Goal: Navigation & Orientation: Understand site structure

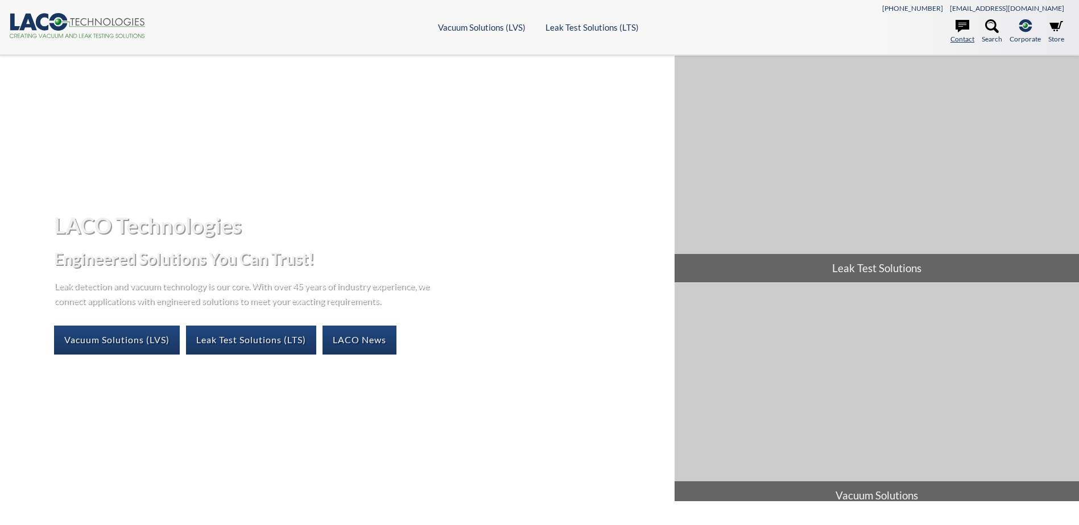
click at [959, 19] on icon at bounding box center [962, 26] width 14 height 14
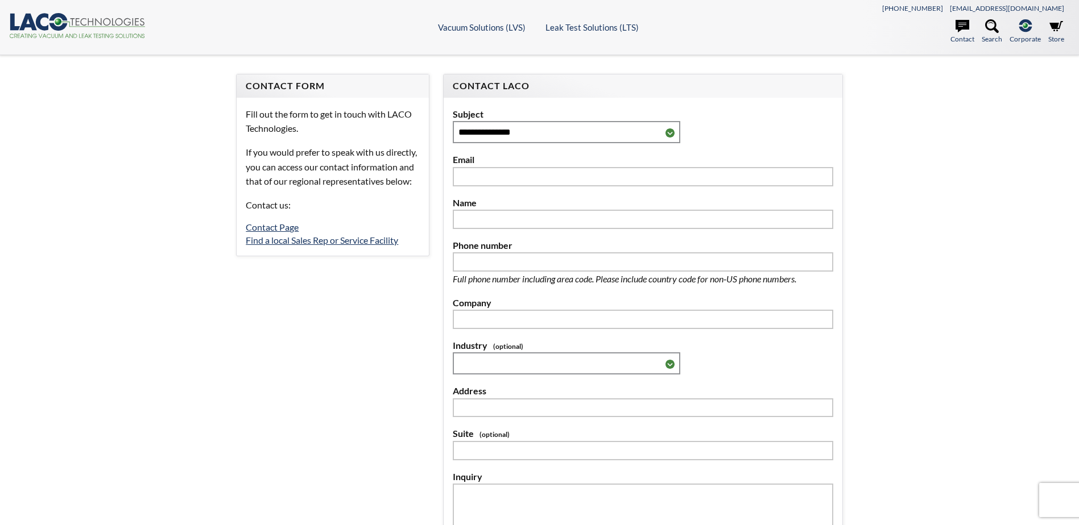
select select "Language Translate Widget"
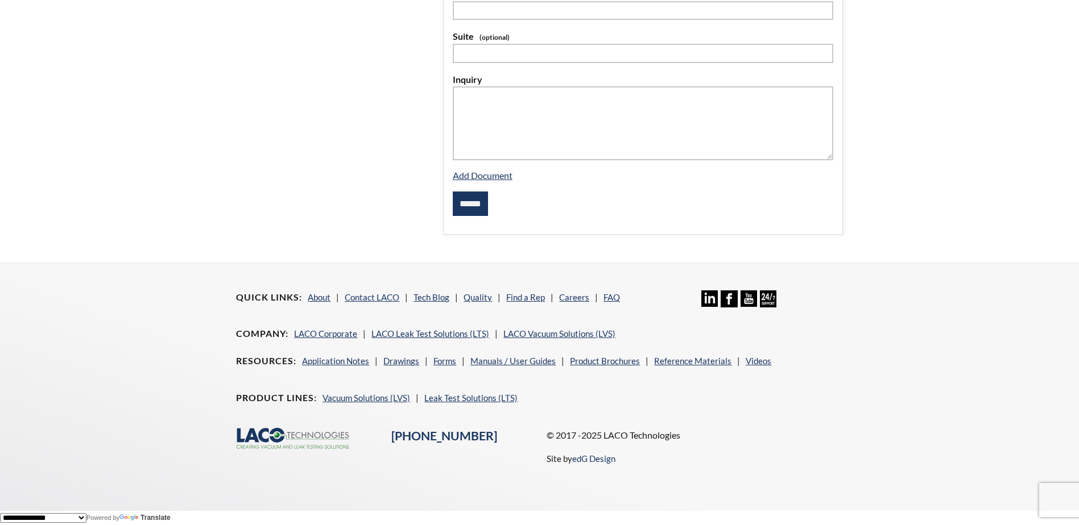
scroll to position [399, 0]
click at [320, 298] on link "About" at bounding box center [319, 297] width 23 height 10
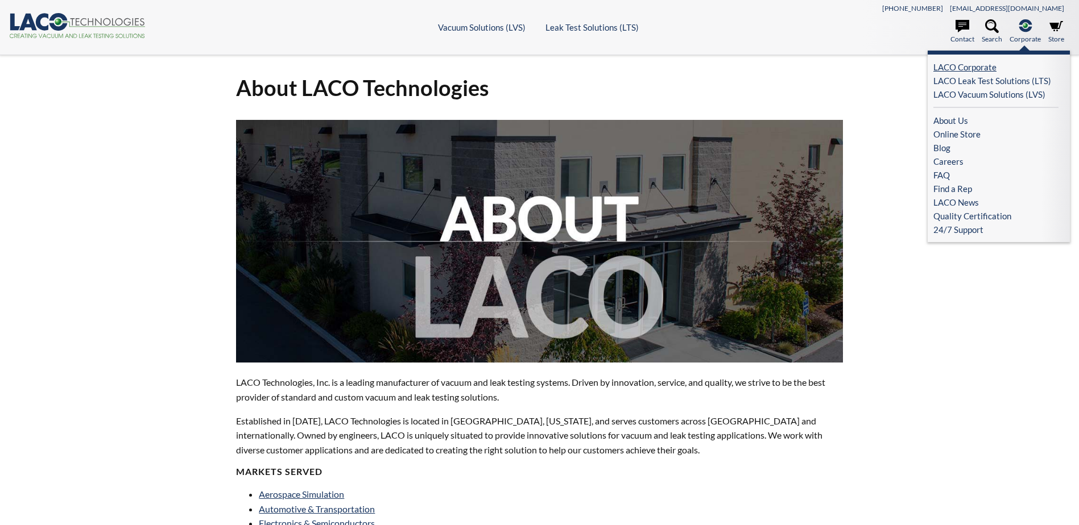
click at [972, 64] on link "LACO Corporate" at bounding box center [995, 67] width 125 height 14
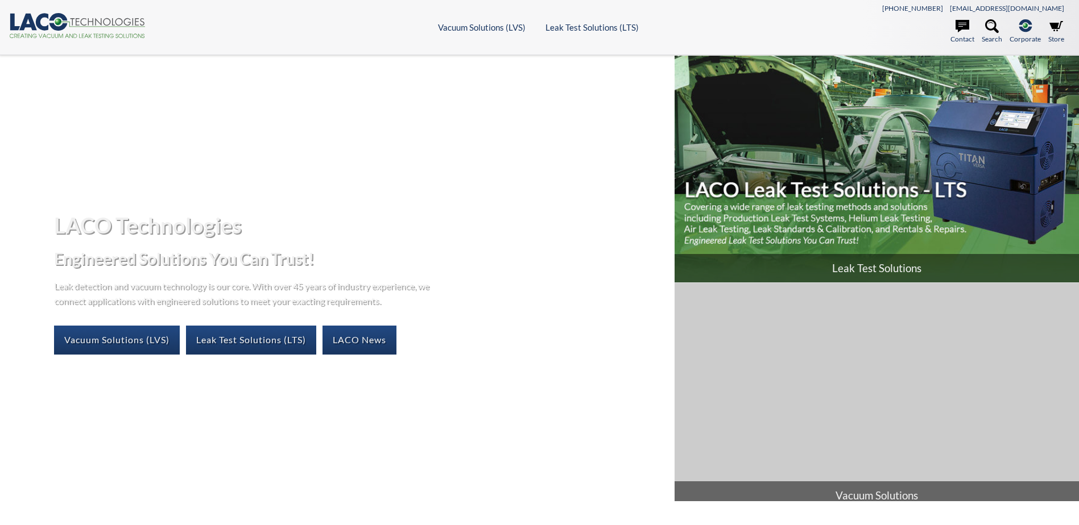
select select "Language Translate Widget"
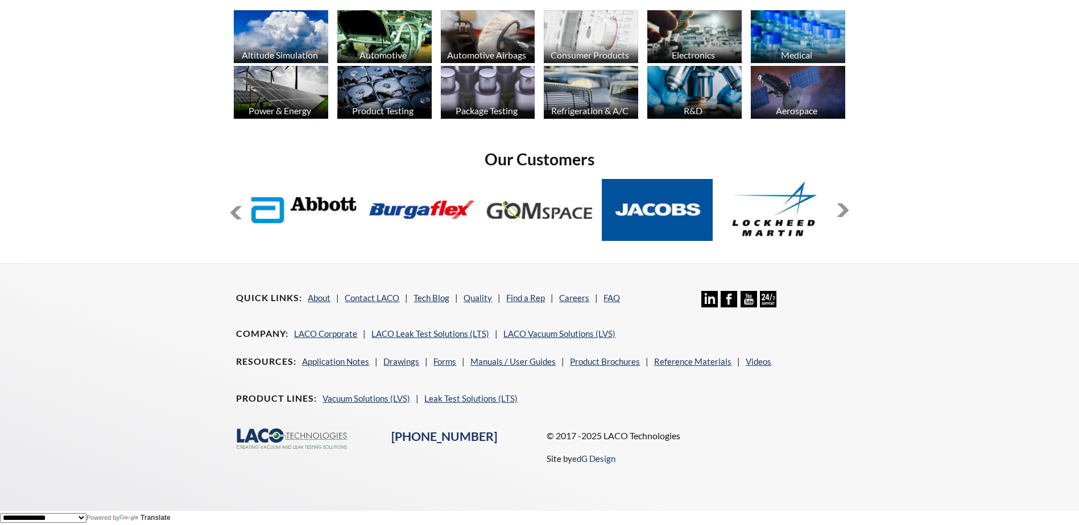
scroll to position [918, 0]
click at [528, 296] on link "Find a Rep" at bounding box center [525, 298] width 39 height 10
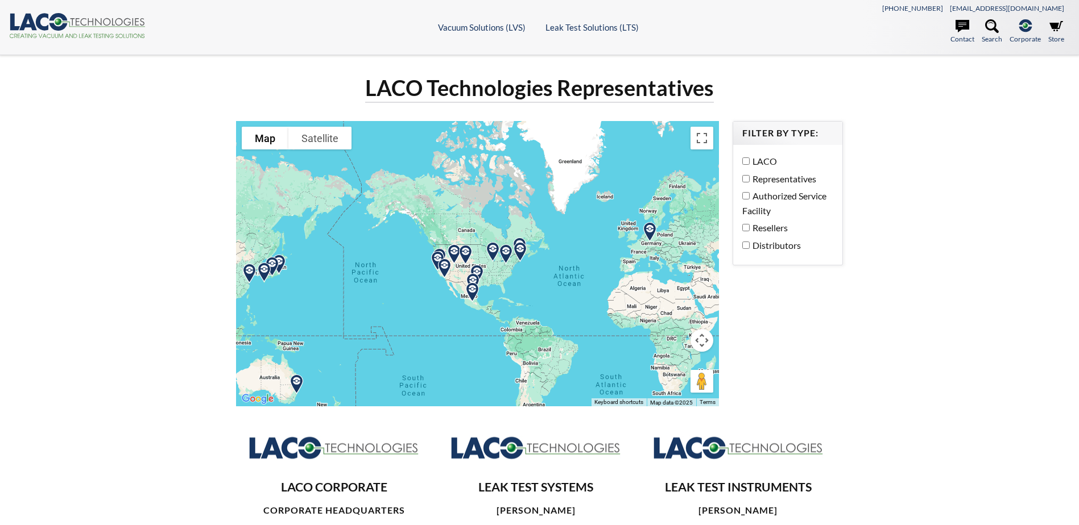
click at [76, 21] on icon at bounding box center [108, 22] width 74 height 8
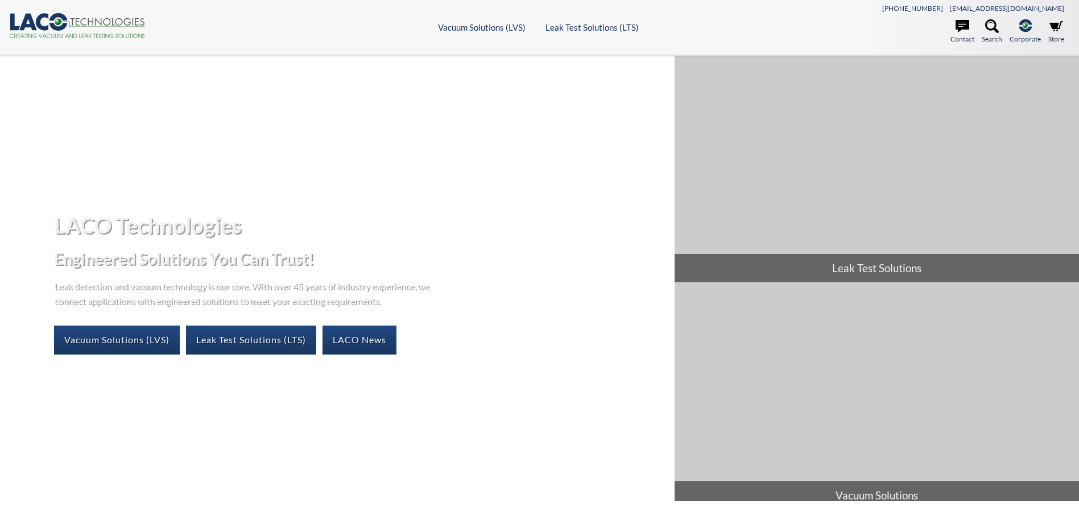
select select "Language Translate Widget"
